Goal: Transaction & Acquisition: Purchase product/service

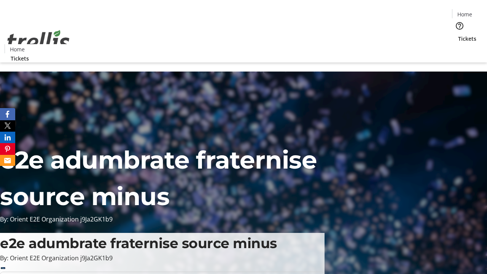
click at [458, 35] on span "Tickets" at bounding box center [467, 39] width 18 height 8
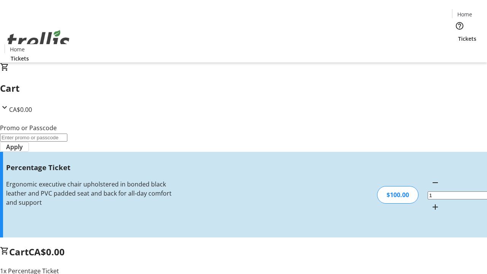
type input "FOO"
